Goal: Navigation & Orientation: Find specific page/section

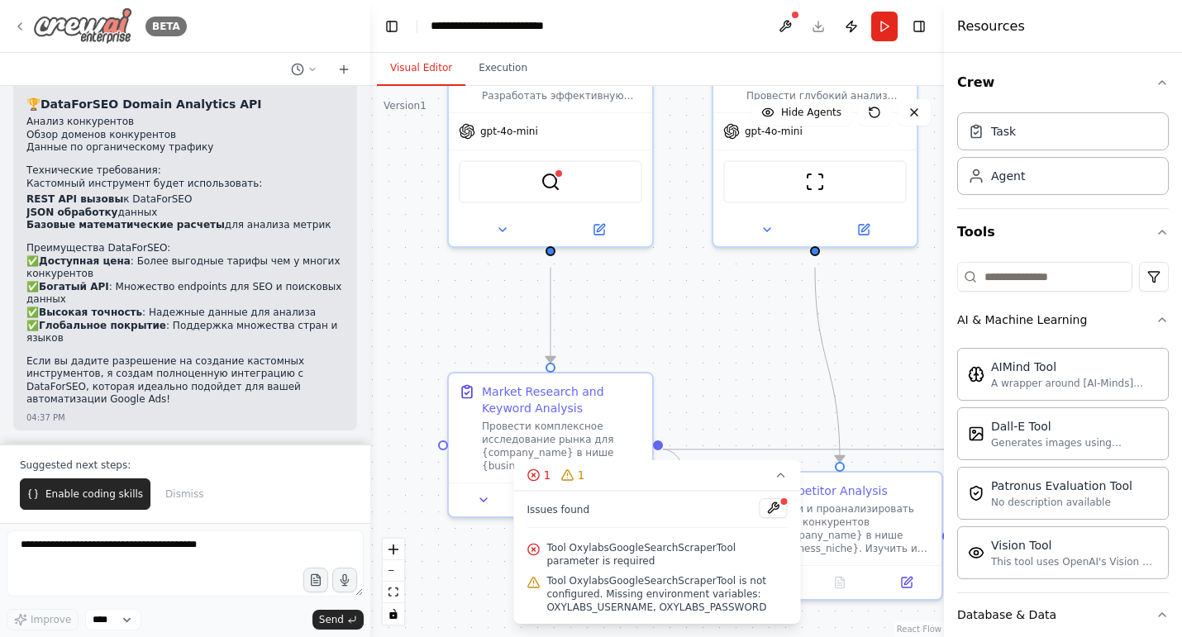
click at [16, 24] on icon at bounding box center [19, 26] width 13 height 13
